Goal: Task Accomplishment & Management: Use online tool/utility

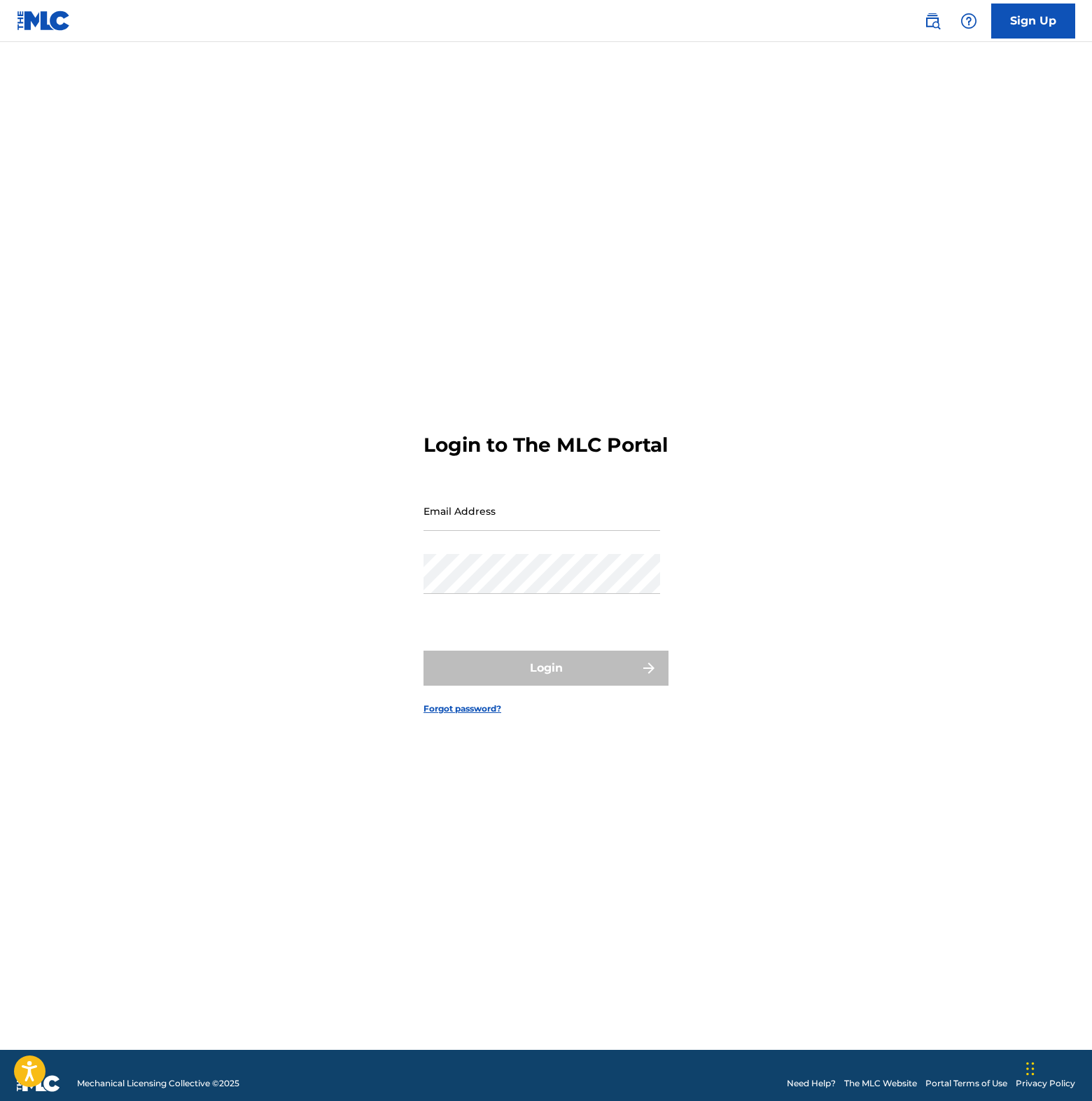
click at [460, 531] on input "Email Address" at bounding box center [541, 510] width 237 height 40
type input "[EMAIL_ADDRESS][DOMAIN_NAME]"
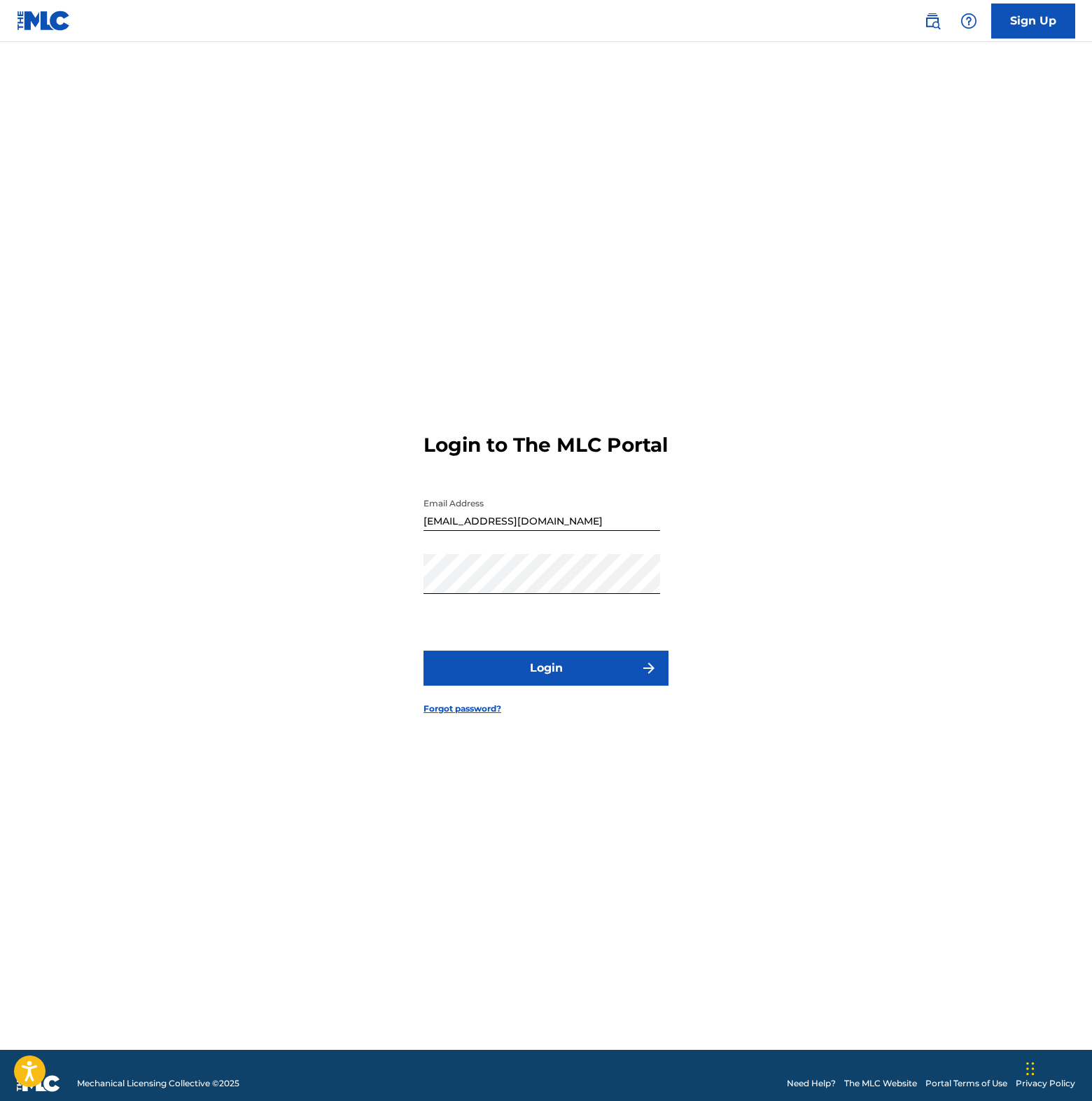
click at [565, 682] on button "Login" at bounding box center [546, 668] width 245 height 35
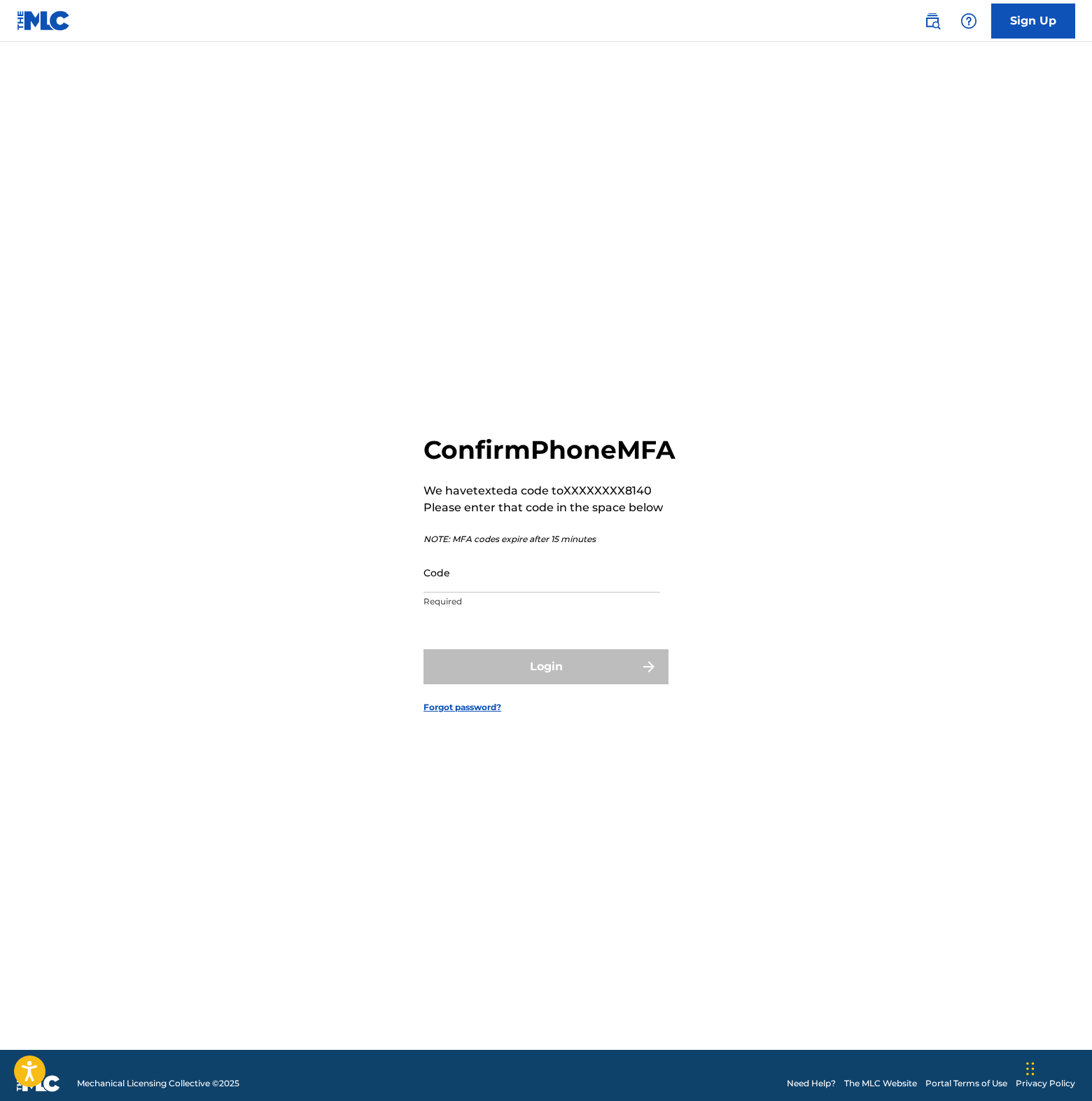
click at [447, 592] on input "Code" at bounding box center [541, 572] width 237 height 40
type input "124978"
click at [541, 684] on button "Login" at bounding box center [546, 666] width 245 height 35
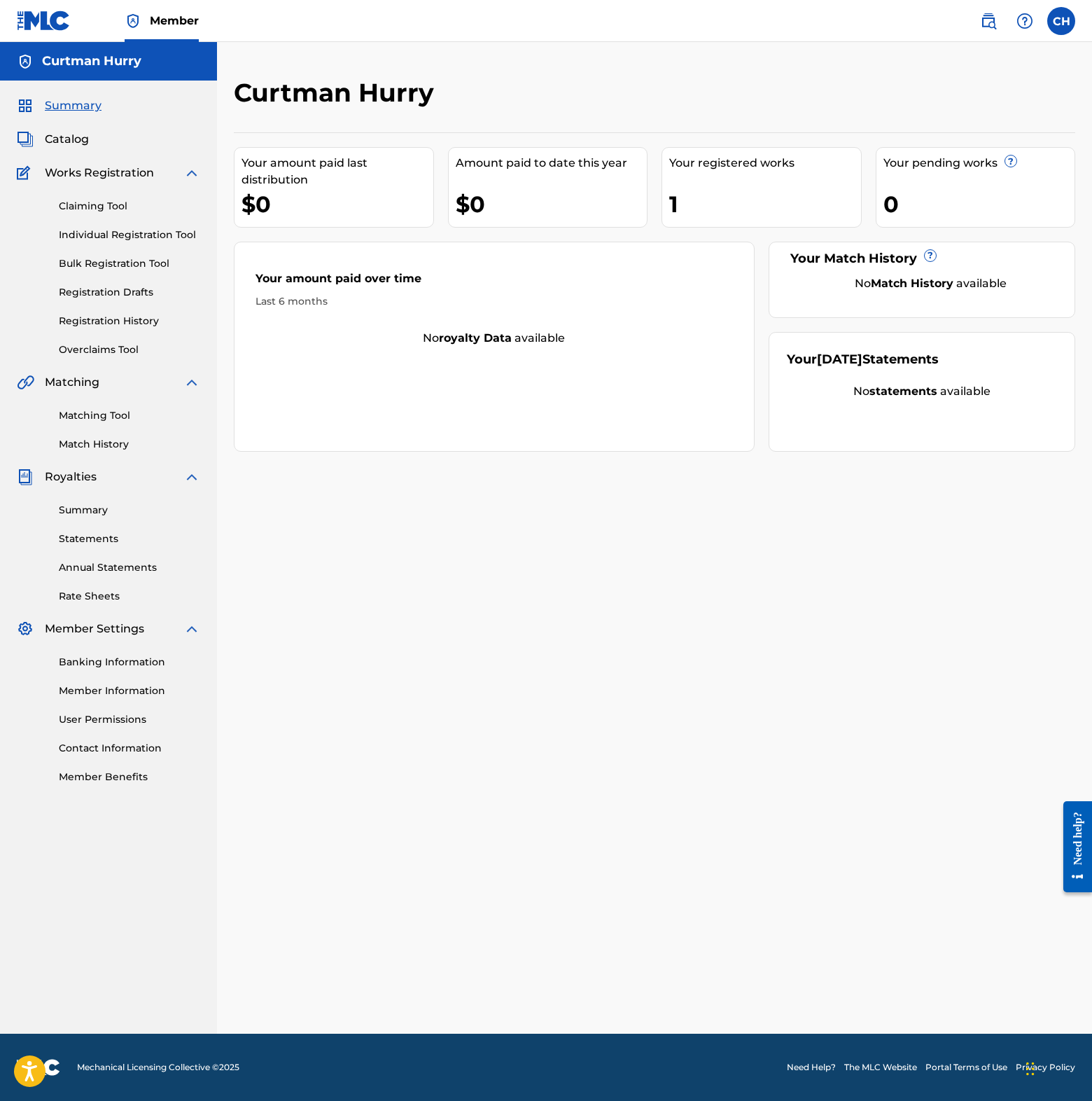
click at [103, 207] on link "Claiming Tool" at bounding box center [129, 206] width 141 height 15
